Goal: Check status

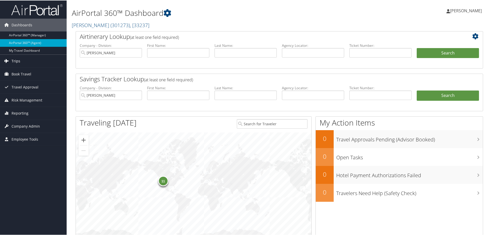
click at [45, 57] on link "Trips" at bounding box center [33, 60] width 67 height 13
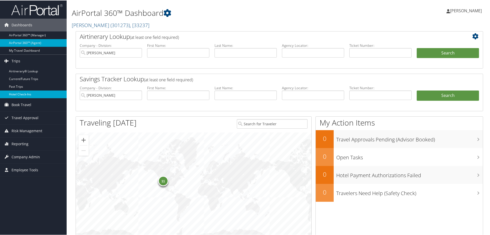
click at [43, 94] on link "Hotel Check-ins" at bounding box center [33, 94] width 67 height 8
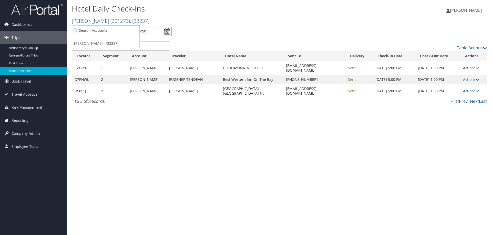
click at [165, 32] on input "[DATE] - [DATE]" at bounding box center [145, 31] width 54 height 9
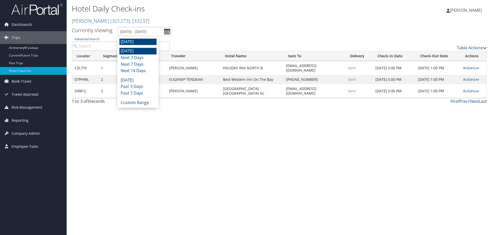
click at [149, 49] on li "[DATE]" at bounding box center [137, 51] width 37 height 7
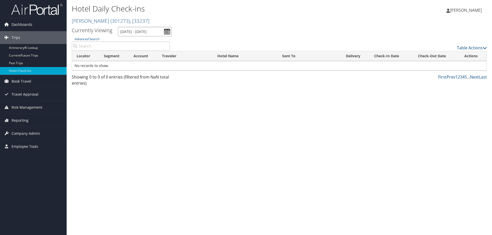
click at [152, 32] on input "[DATE] - [DATE]" at bounding box center [145, 31] width 54 height 9
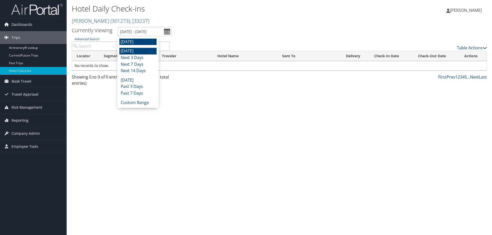
click at [144, 42] on li "[DATE]" at bounding box center [137, 42] width 37 height 7
type input "[DATE] - [DATE]"
